Goal: Information Seeking & Learning: Learn about a topic

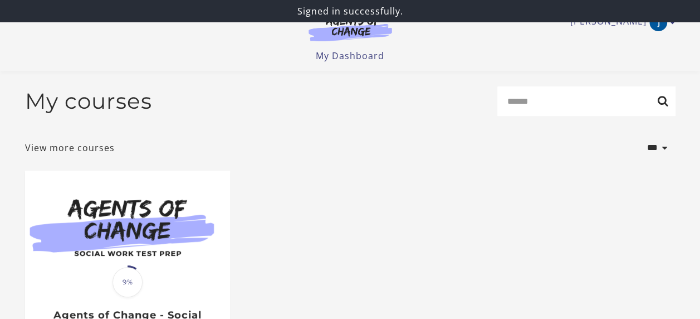
scroll to position [192, 0]
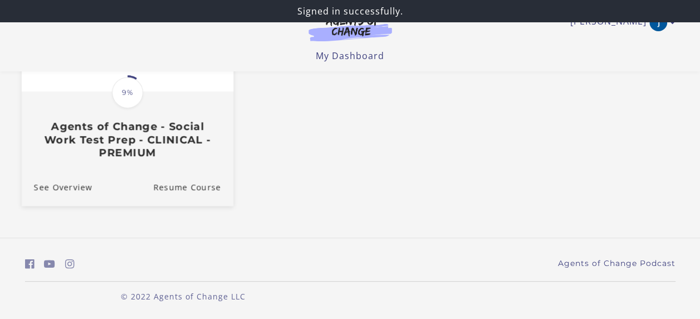
click at [121, 91] on span "9%" at bounding box center [127, 92] width 31 height 31
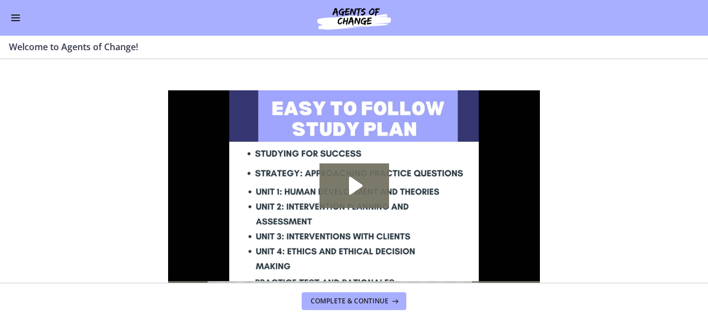
click at [12, 23] on button "Enable menu" at bounding box center [15, 17] width 13 height 13
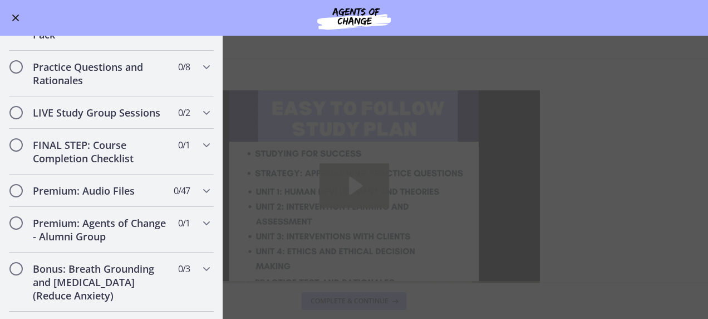
scroll to position [919, 0]
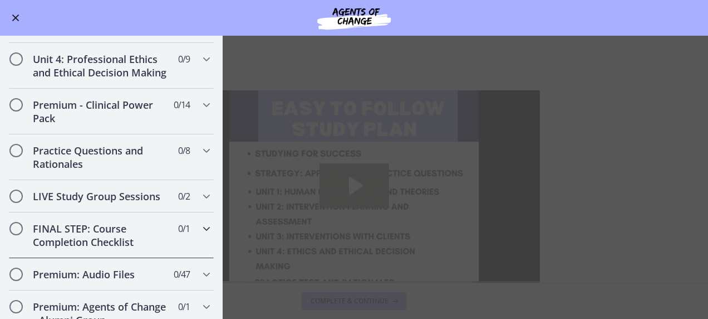
click at [213, 257] on div "FINAL STEP: Course Completion Checklist 0 / 1 Completed" at bounding box center [111, 235] width 223 height 46
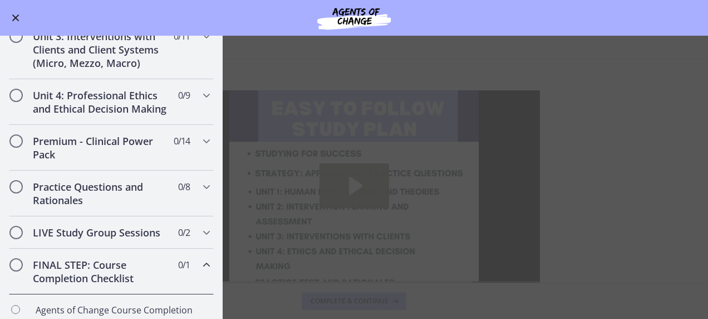
scroll to position [402, 0]
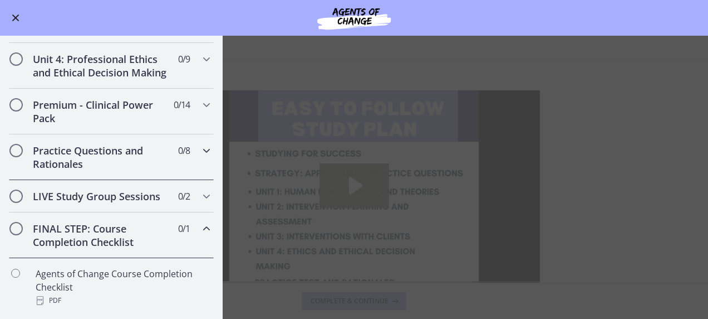
click at [128, 164] on h2 "Practice Questions and Rationales" at bounding box center [101, 157] width 136 height 27
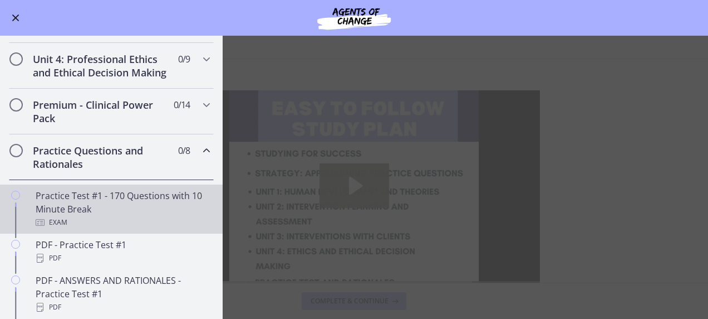
click at [139, 222] on div "Practice Test #1 - 170 Questions with 10 Minute Break Exam" at bounding box center [123, 209] width 174 height 40
